Goal: Communication & Community: Answer question/provide support

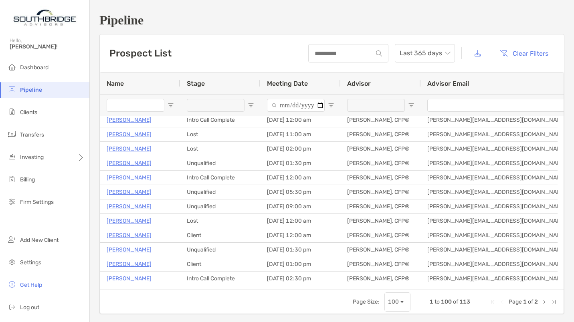
scroll to position [192, 0]
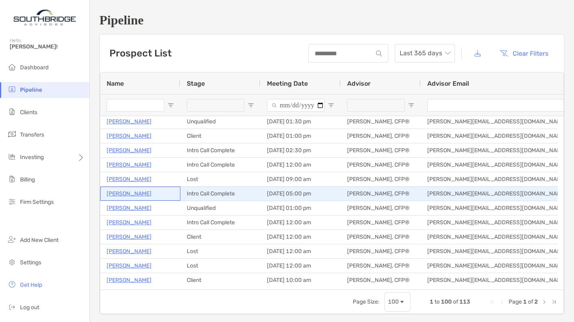
click at [131, 190] on p "Michael LaSalle" at bounding box center [129, 194] width 45 height 10
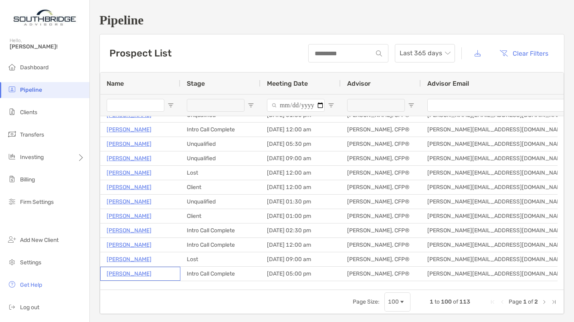
scroll to position [187, 0]
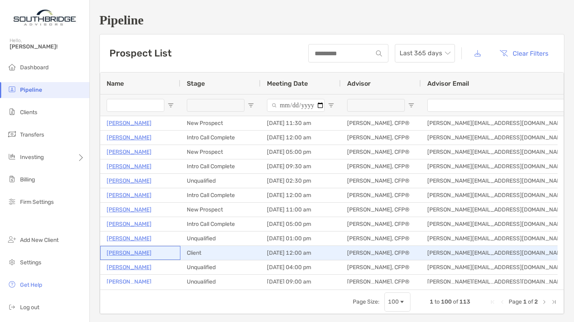
click at [121, 251] on p "[PERSON_NAME]" at bounding box center [129, 253] width 45 height 10
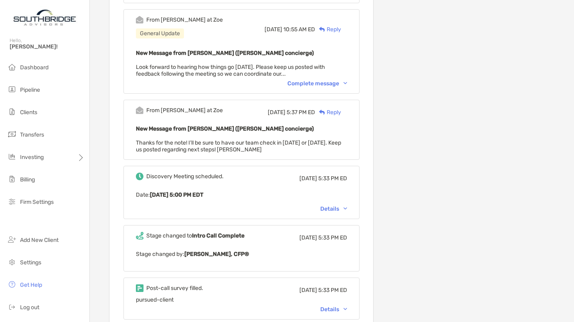
scroll to position [557, 0]
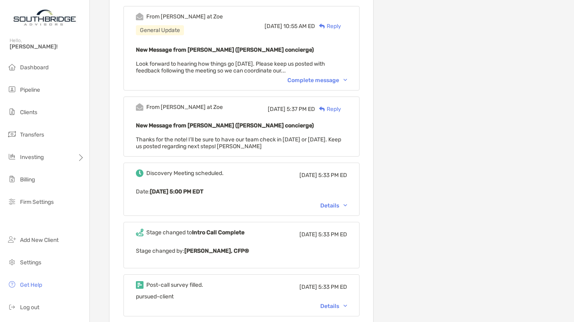
click at [339, 303] on div "Details" at bounding box center [333, 306] width 27 height 7
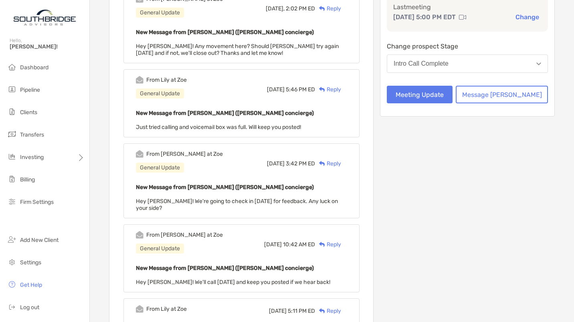
scroll to position [0, 0]
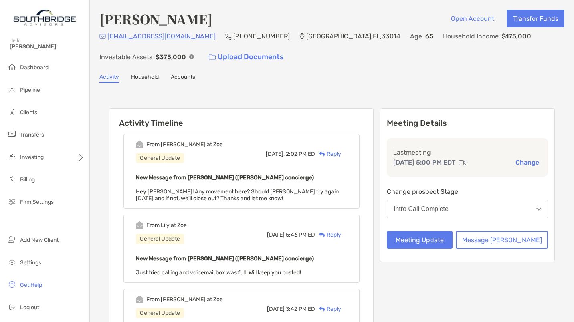
click at [341, 152] on div "Reply" at bounding box center [328, 154] width 26 height 8
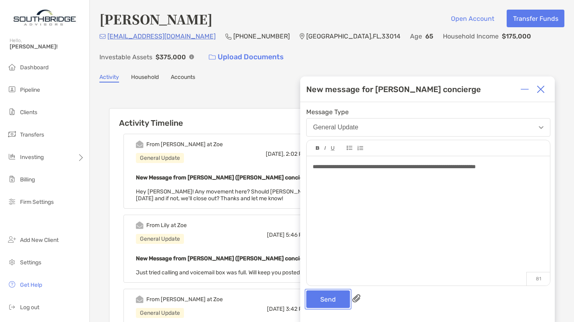
click at [322, 296] on button "Send" at bounding box center [328, 300] width 44 height 18
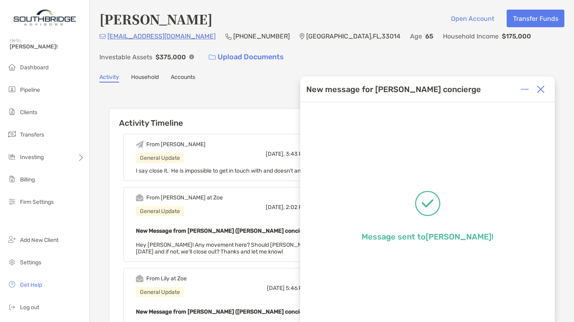
click at [541, 89] on img at bounding box center [541, 89] width 8 height 8
